Goal: Information Seeking & Learning: Learn about a topic

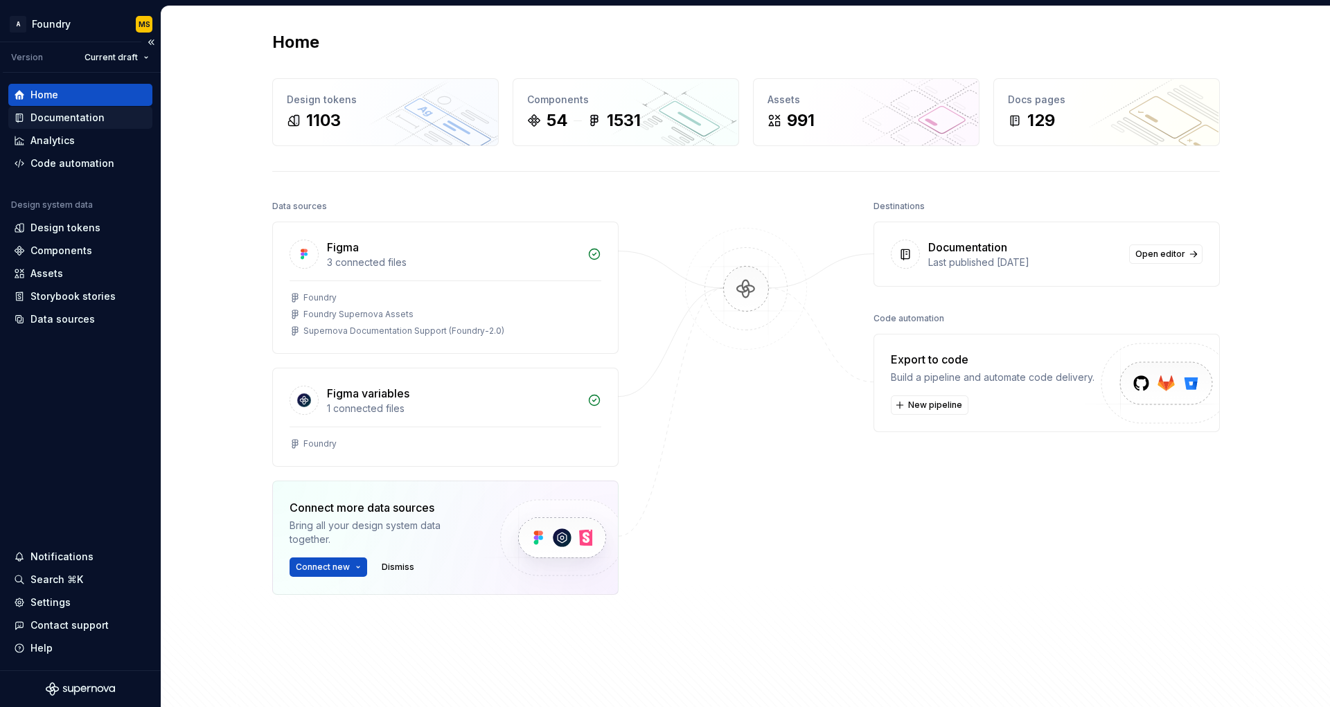
click at [93, 114] on div "Documentation" at bounding box center [67, 118] width 74 height 14
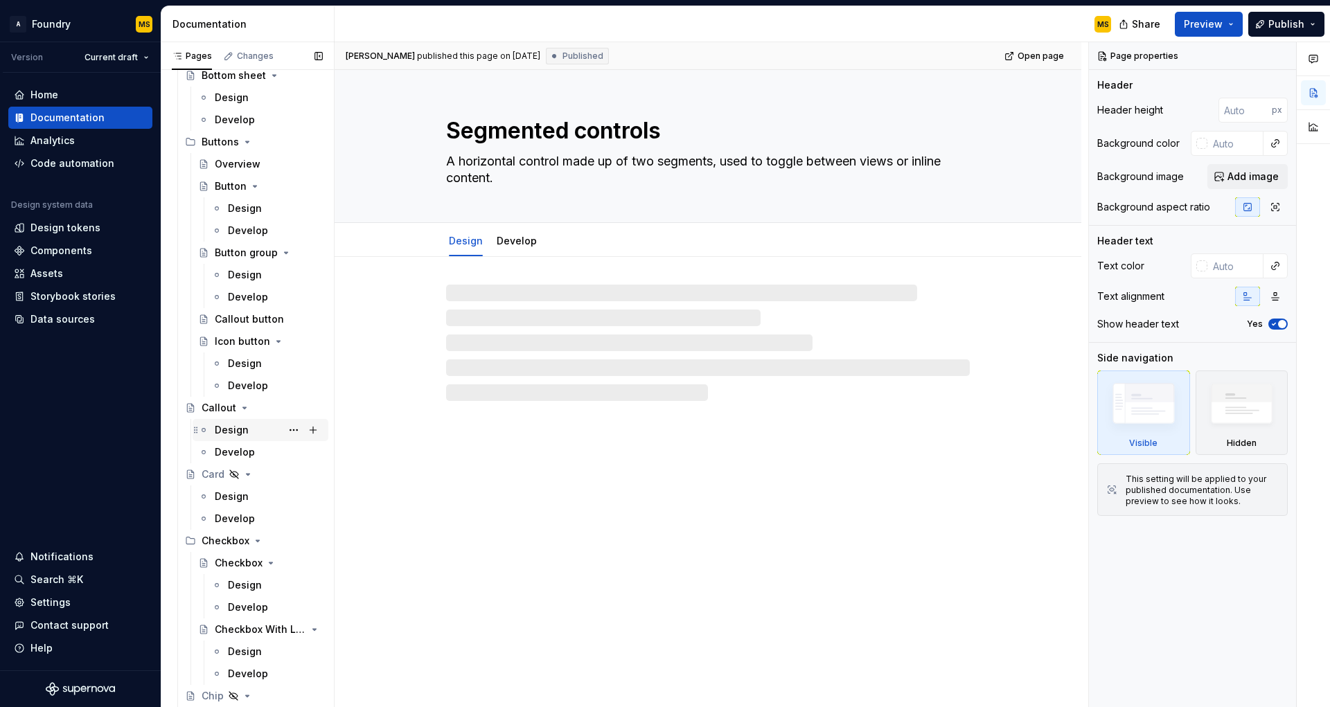
scroll to position [597, 0]
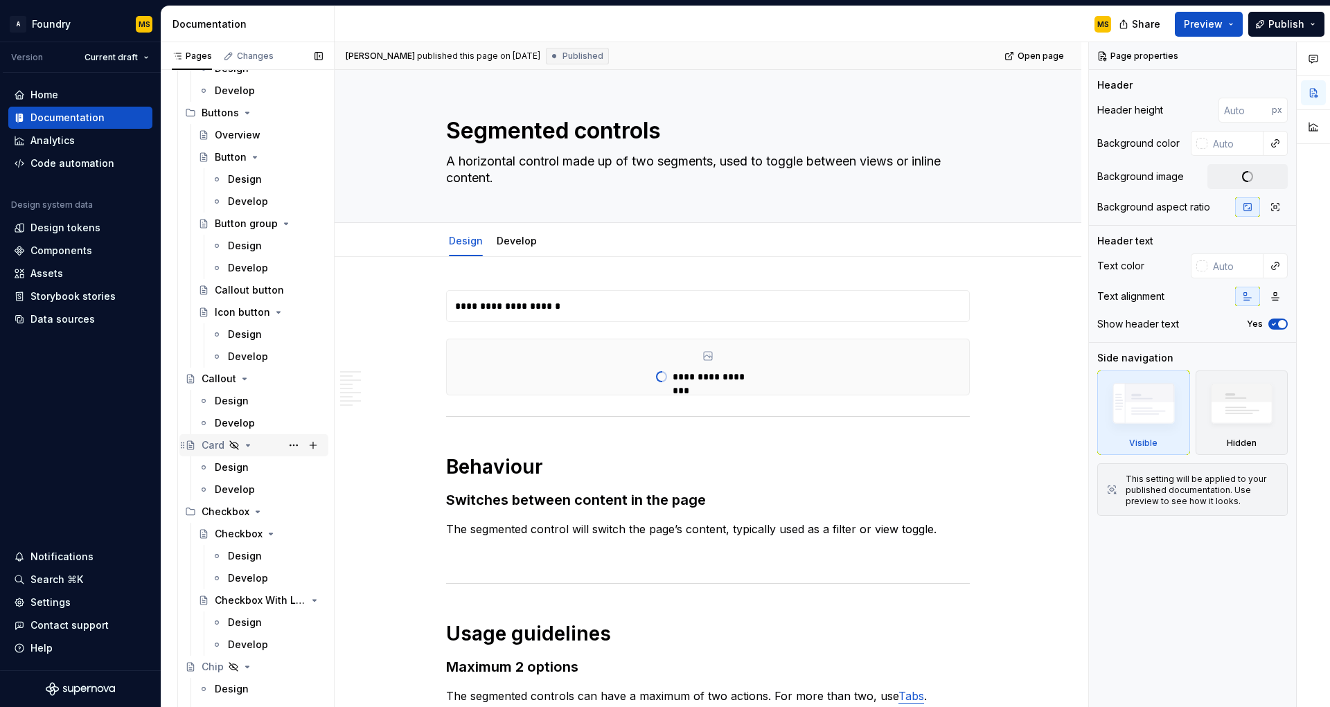
click at [206, 448] on div "Card" at bounding box center [213, 446] width 23 height 14
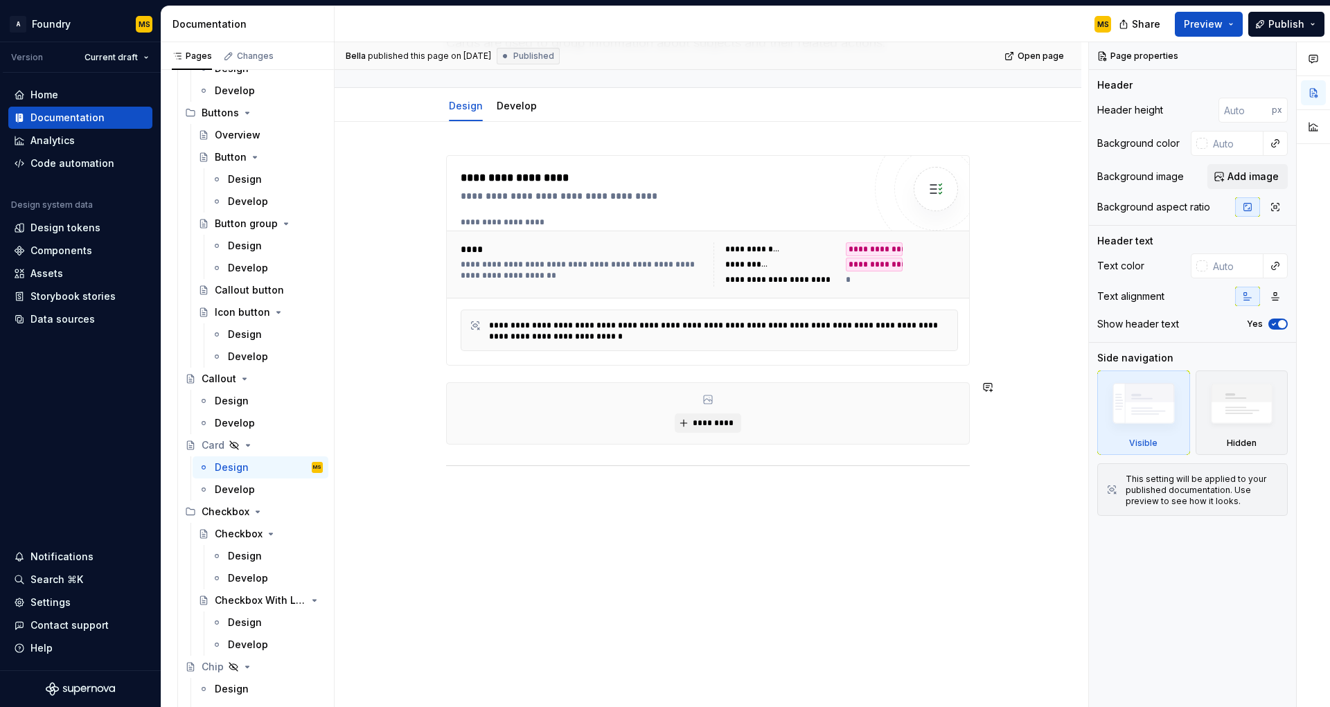
scroll to position [139, 0]
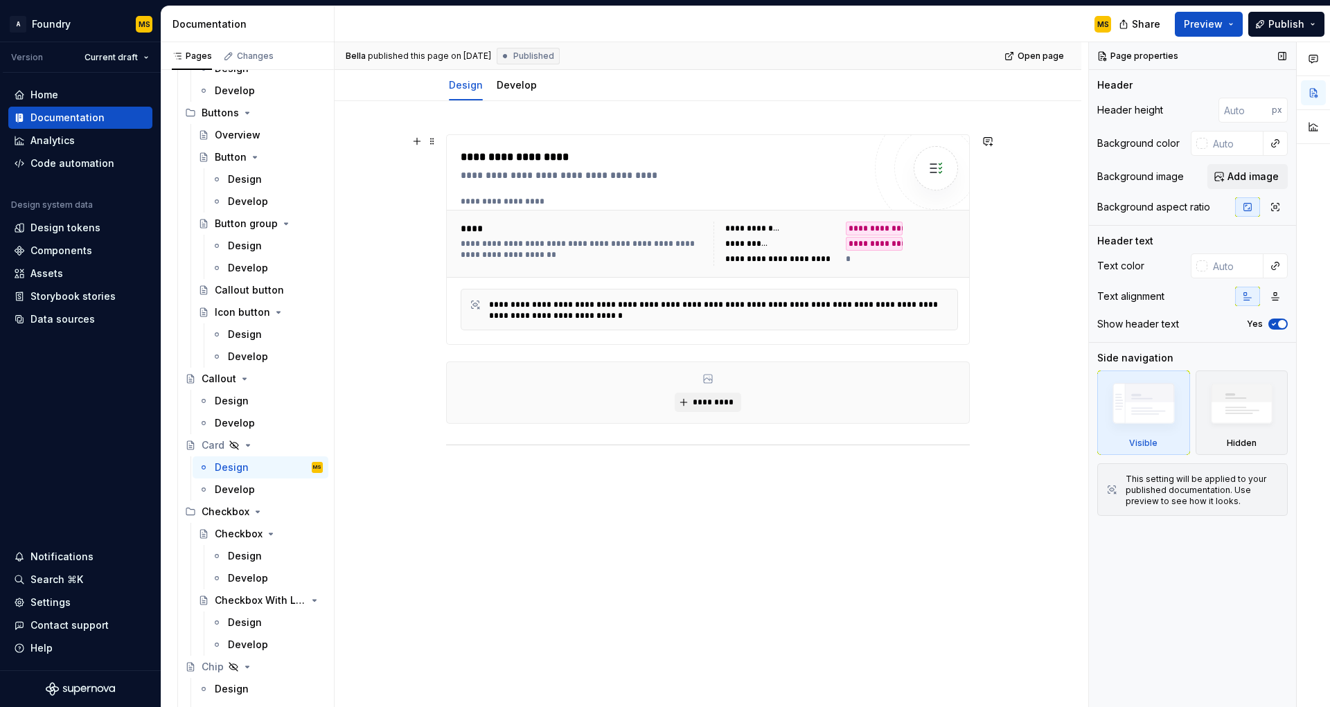
type textarea "*"
